Goal: Information Seeking & Learning: Learn about a topic

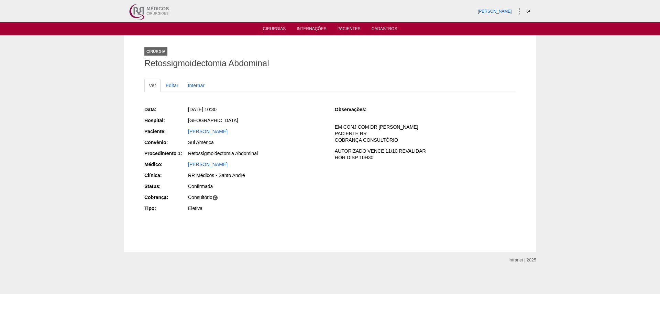
click at [271, 29] on link "Cirurgias" at bounding box center [274, 29] width 23 height 6
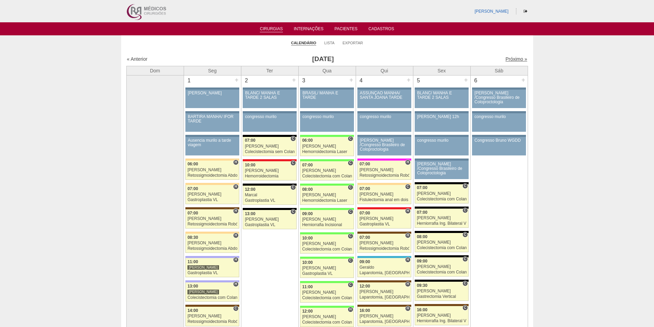
click at [510, 60] on link "Próximo »" at bounding box center [517, 58] width 22 height 5
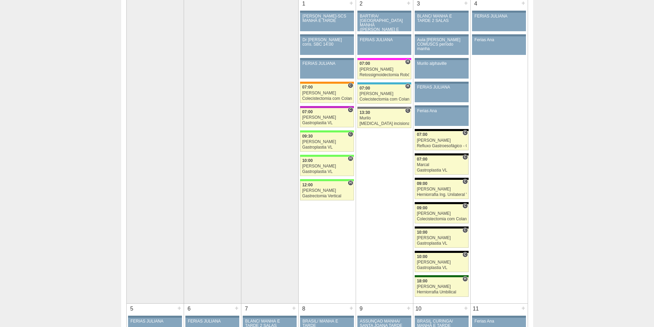
scroll to position [69, 0]
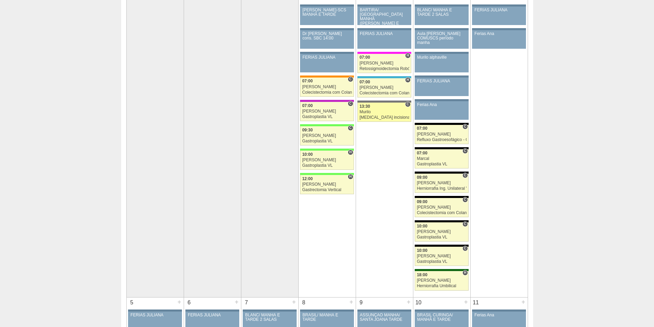
click at [386, 107] on div "13:30" at bounding box center [385, 106] width 50 height 4
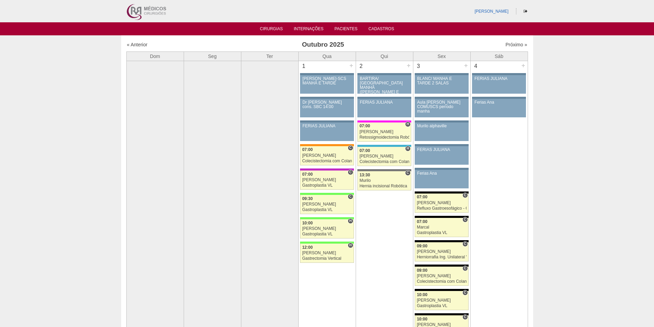
scroll to position [69, 0]
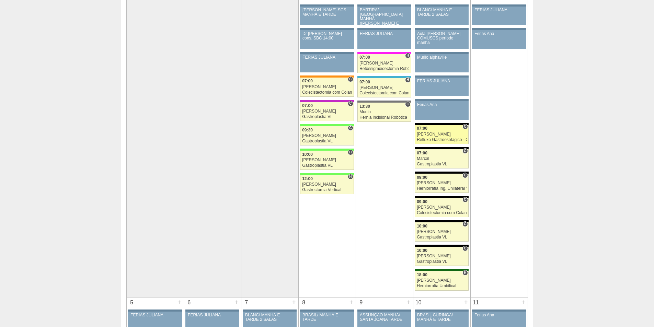
click at [457, 135] on div "[PERSON_NAME]" at bounding box center [442, 134] width 50 height 4
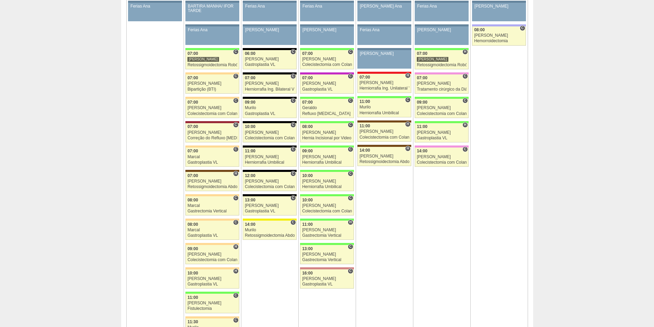
scroll to position [447, 0]
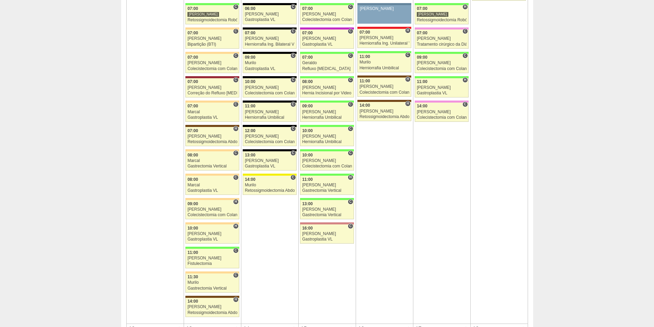
click at [137, 174] on td "5 + 88022 Juliana FERIAS JULIANA Paciente não informado Convênio não informado …" at bounding box center [154, 122] width 57 height 404
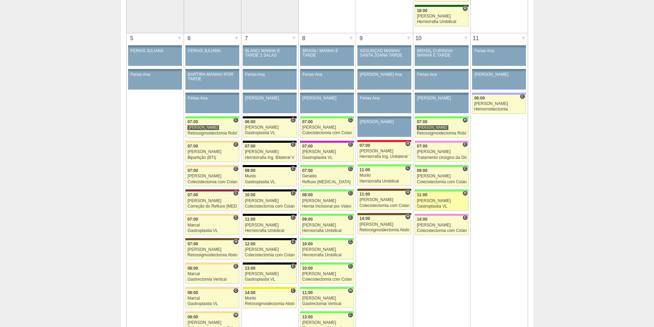
scroll to position [344, 0]
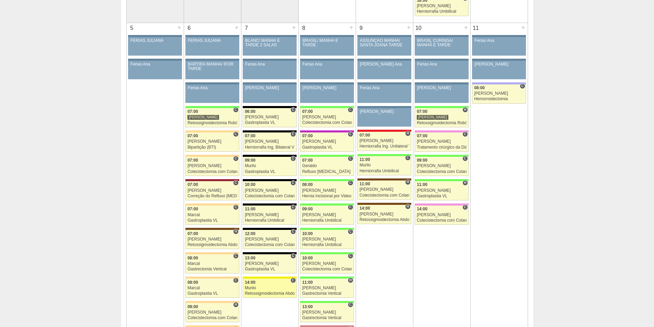
click at [273, 286] on link "88976 Cirurgias RR C 14:00 Murilo Retossigmoidectomia Abdominal VL Hospital San…" at bounding box center [270, 288] width 54 height 19
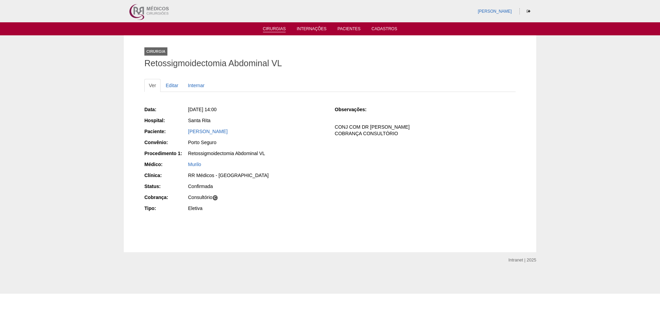
click at [269, 29] on link "Cirurgias" at bounding box center [274, 29] width 23 height 6
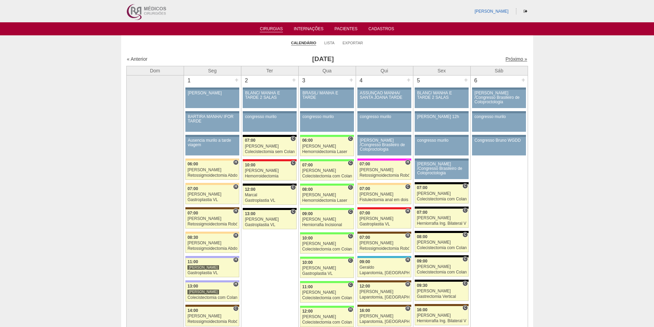
click at [512, 56] on link "Próximo »" at bounding box center [517, 58] width 22 height 5
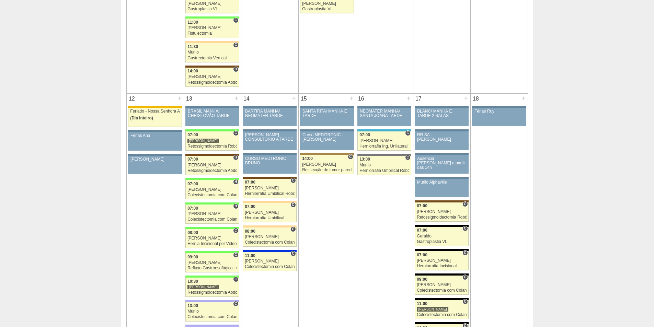
scroll to position [756, 0]
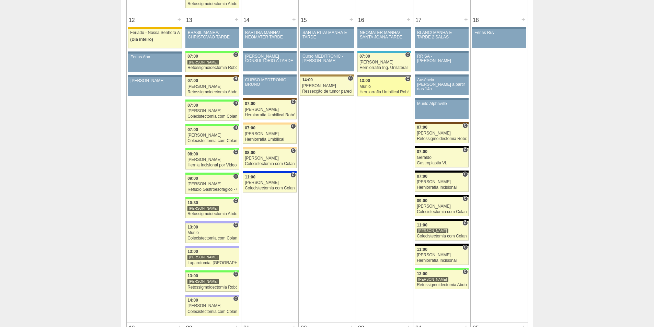
click at [379, 89] on link "88803 [GEOGRAPHIC_DATA] C 13:00 [GEOGRAPHIC_DATA] Herniorrafia [MEDICAL_DATA] R…" at bounding box center [385, 86] width 54 height 19
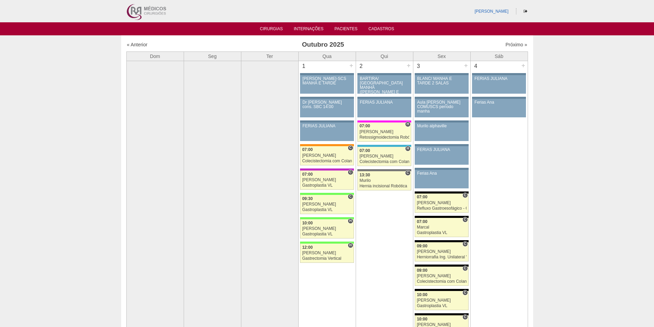
scroll to position [756, 0]
